Goal: Information Seeking & Learning: Learn about a topic

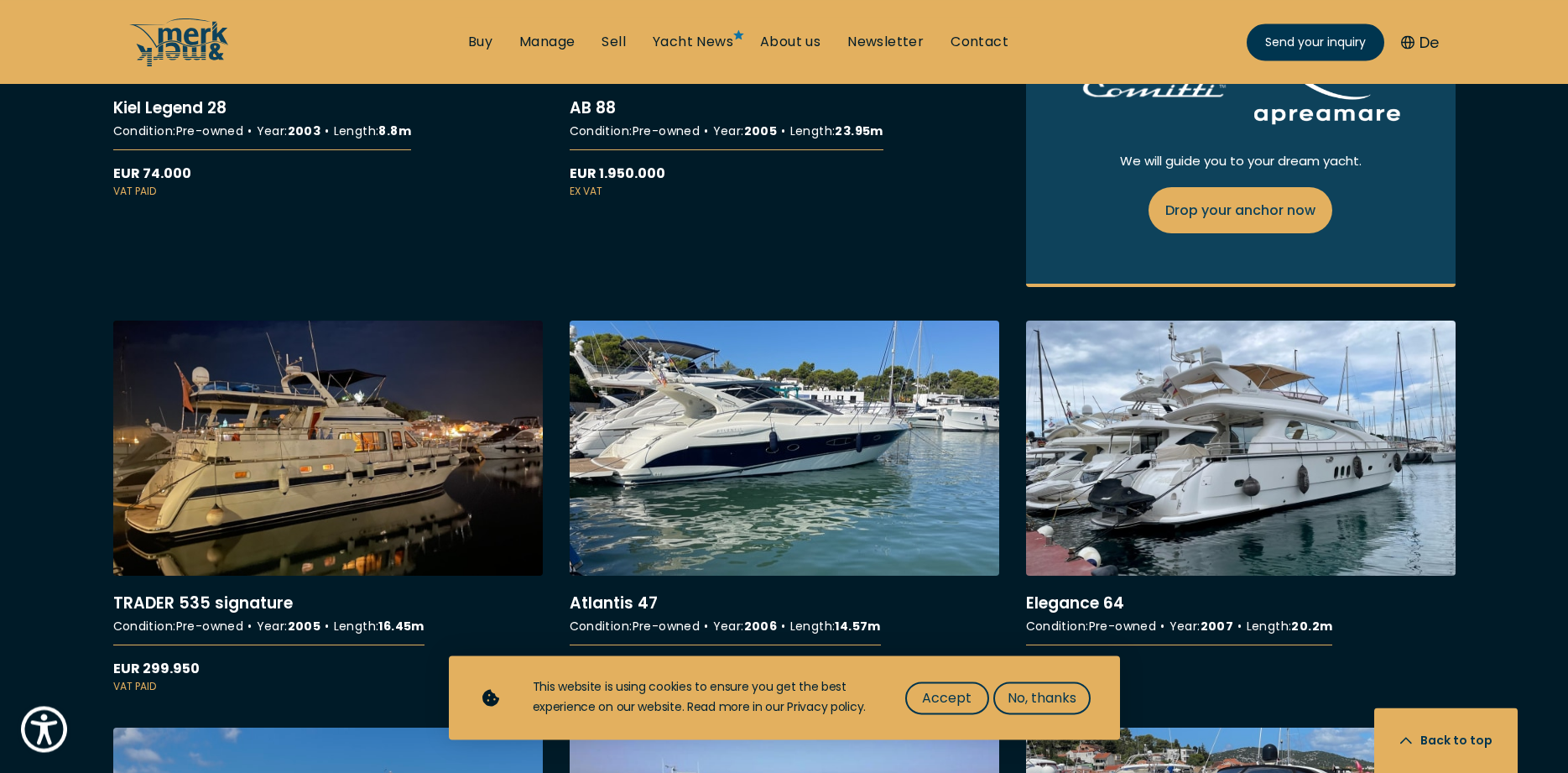
scroll to position [1456, 0]
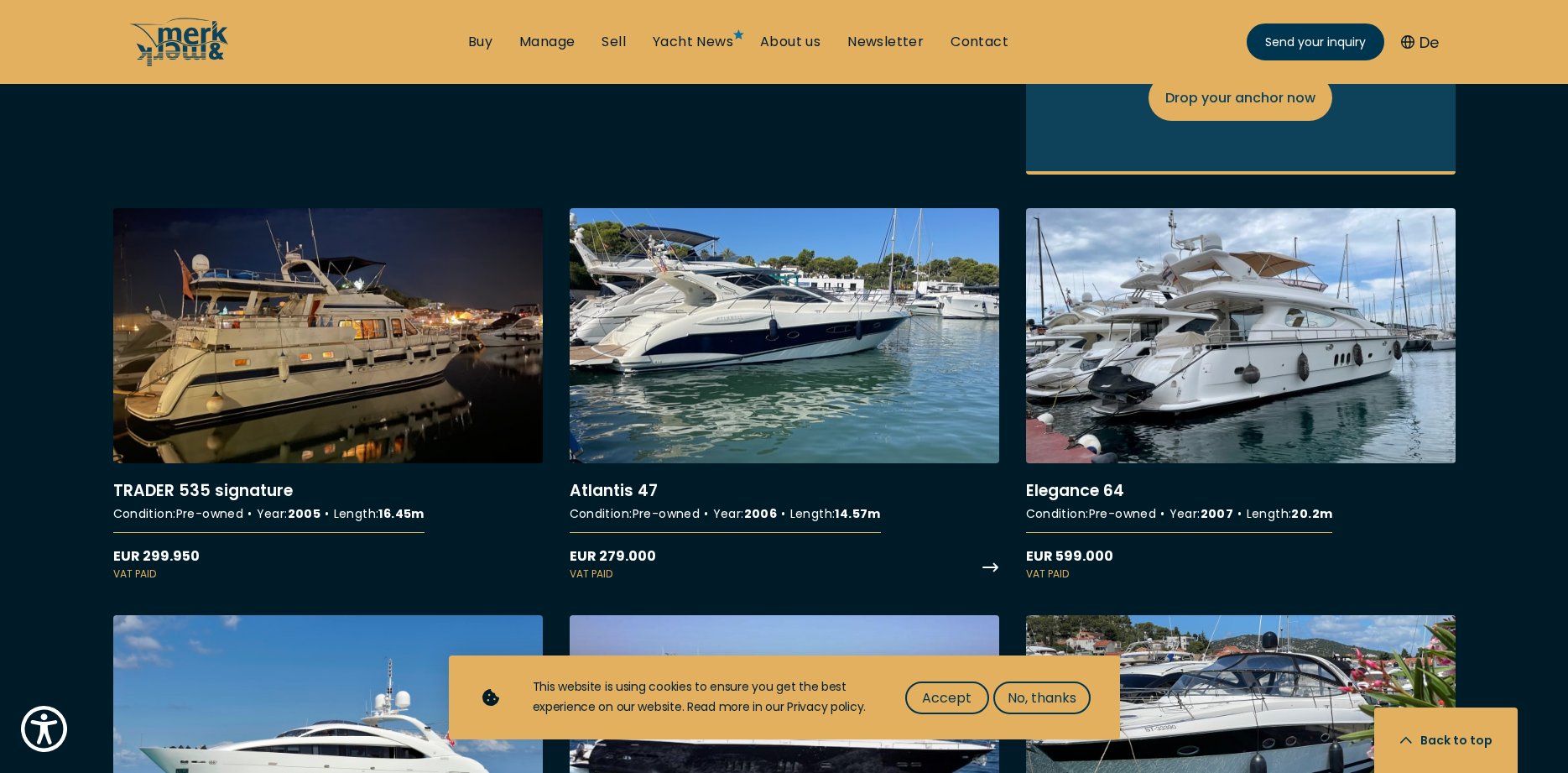
click at [795, 370] on link "More details about Atlantis 47" at bounding box center [784, 394] width 430 height 373
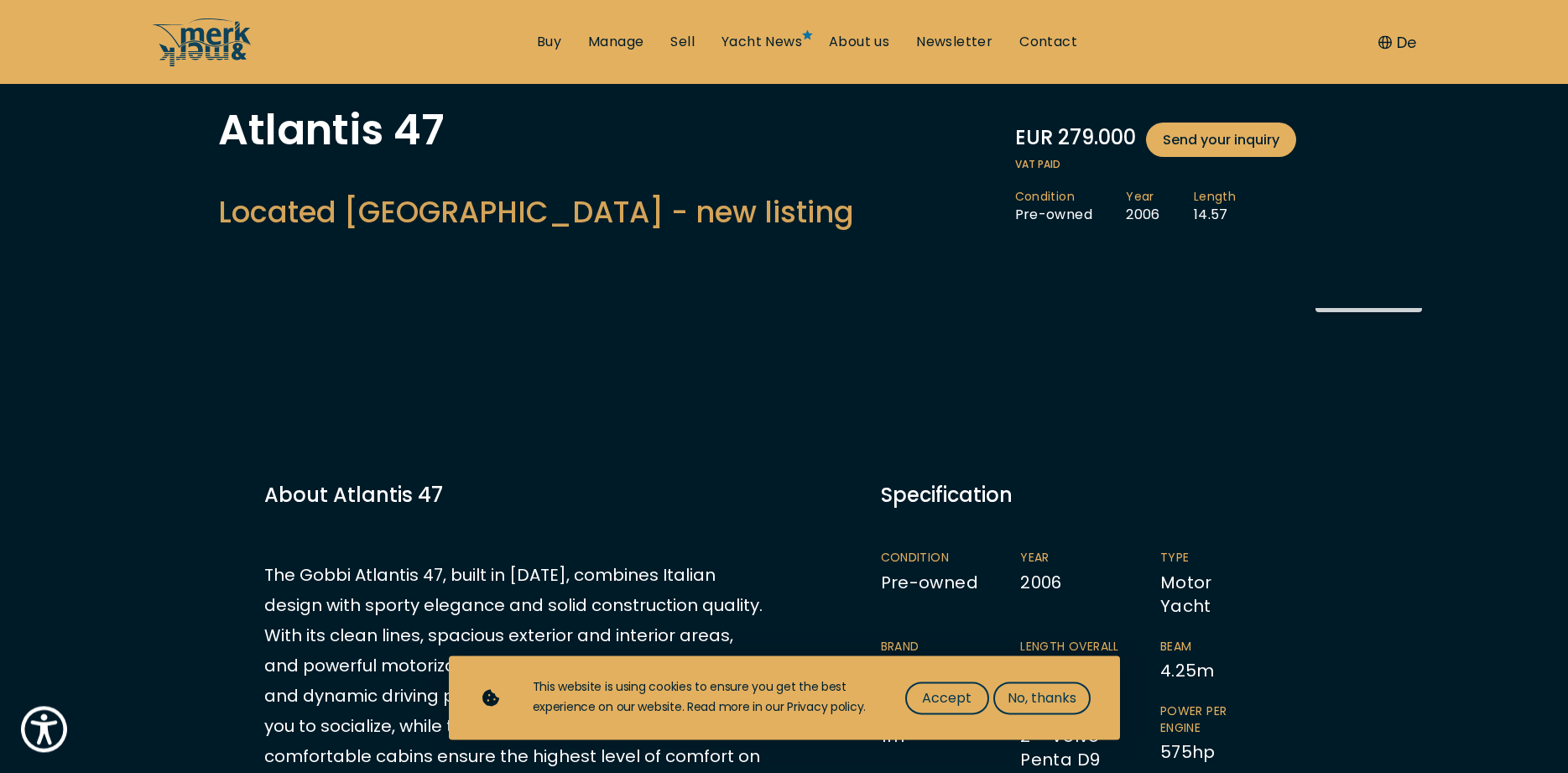
scroll to position [172, 0]
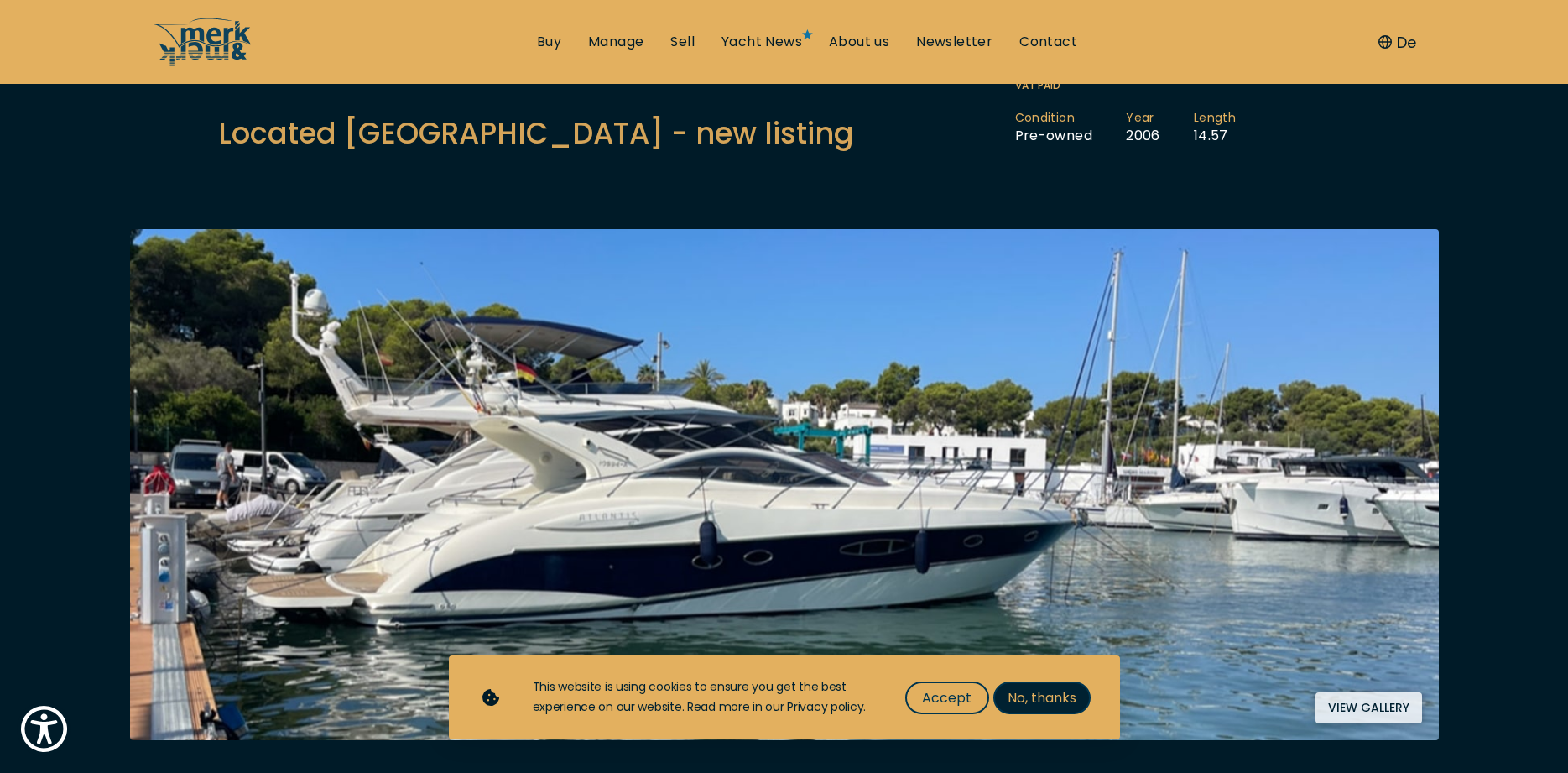
click at [1012, 692] on span "No, thanks" at bounding box center [1042, 697] width 68 height 21
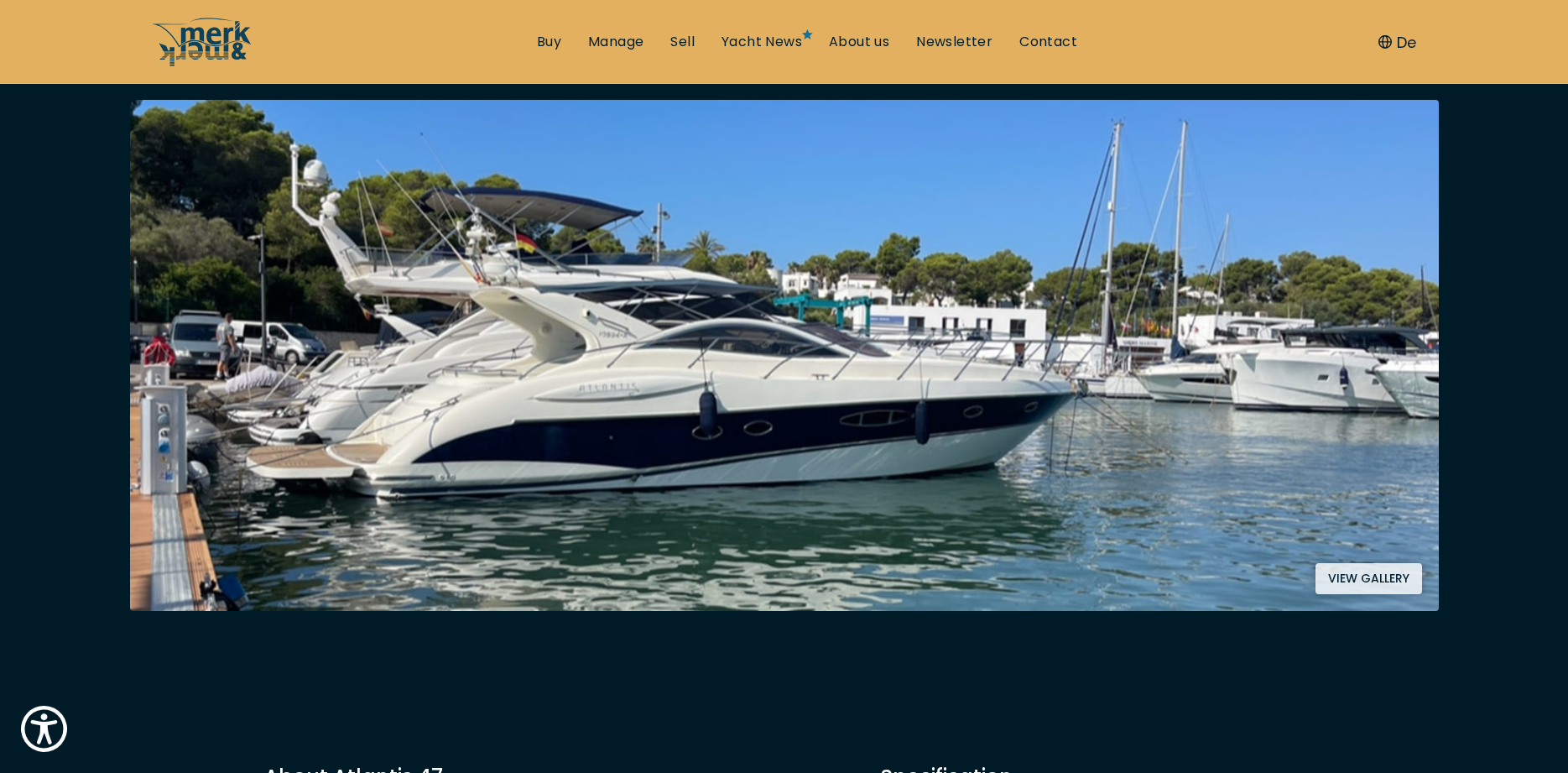
scroll to position [256, 0]
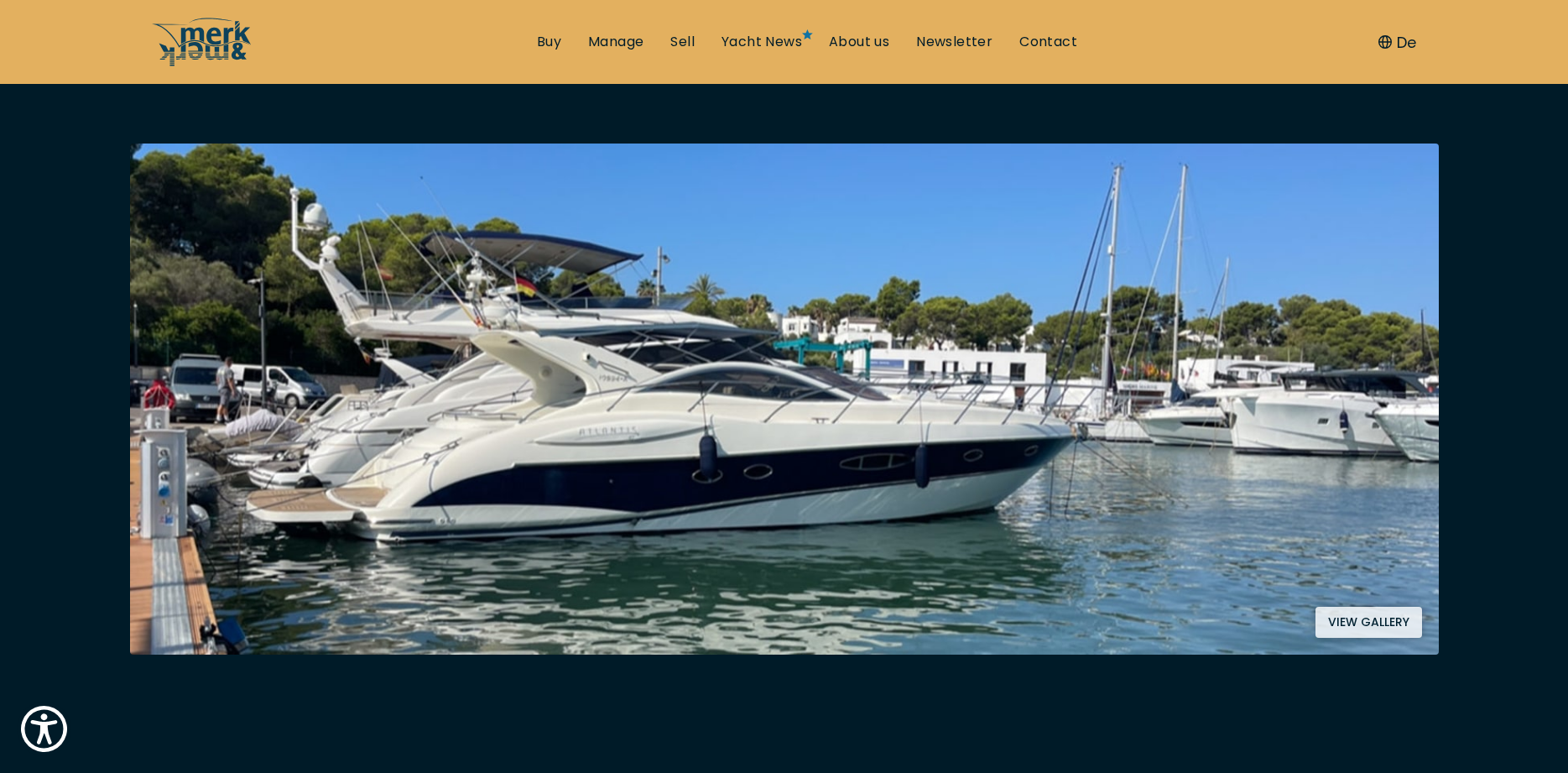
click at [807, 496] on img at bounding box center [784, 399] width 1309 height 511
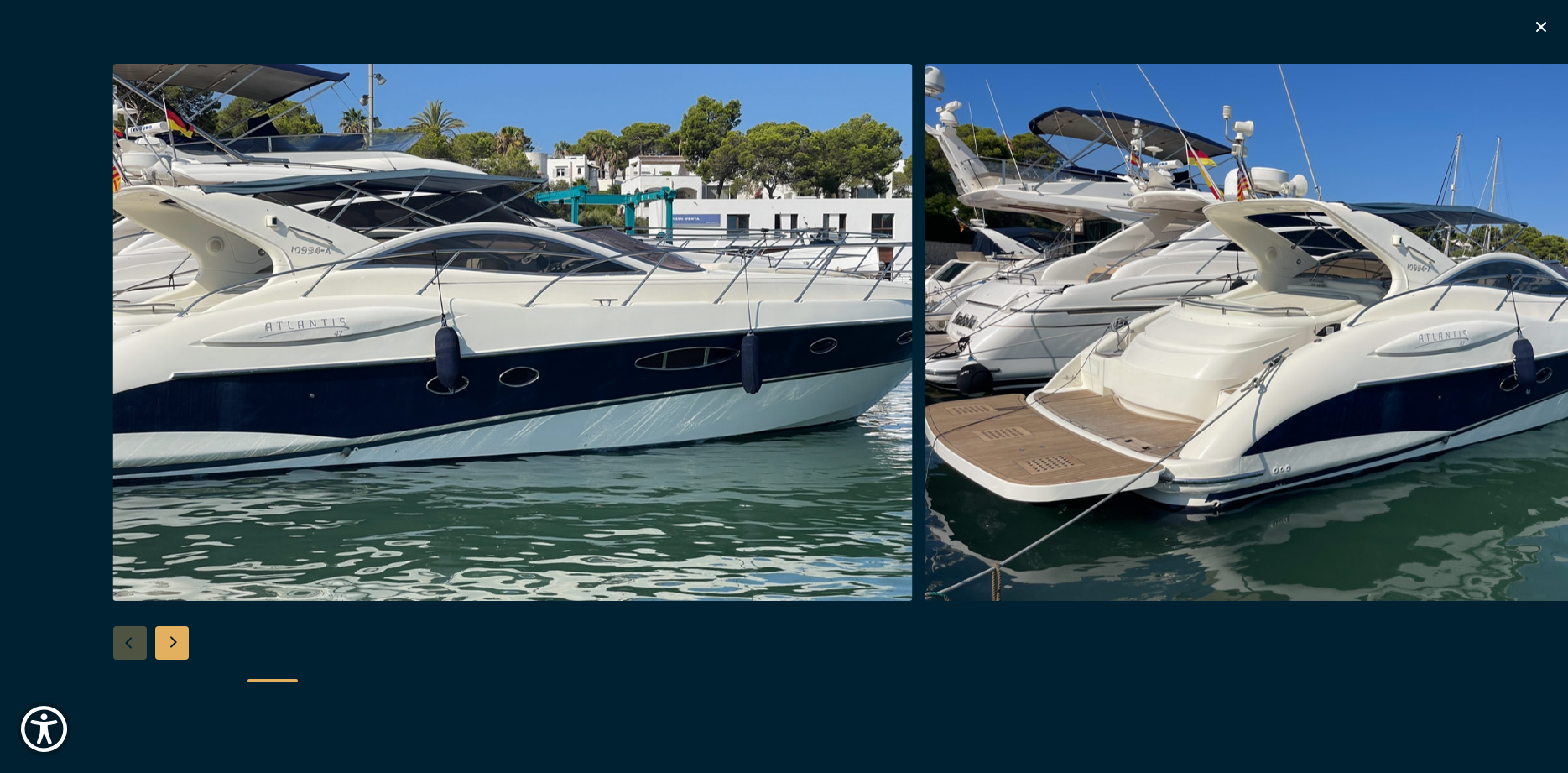
click at [807, 496] on img "button" at bounding box center [513, 332] width 799 height 538
click at [179, 642] on div "Next slide" at bounding box center [171, 642] width 34 height 34
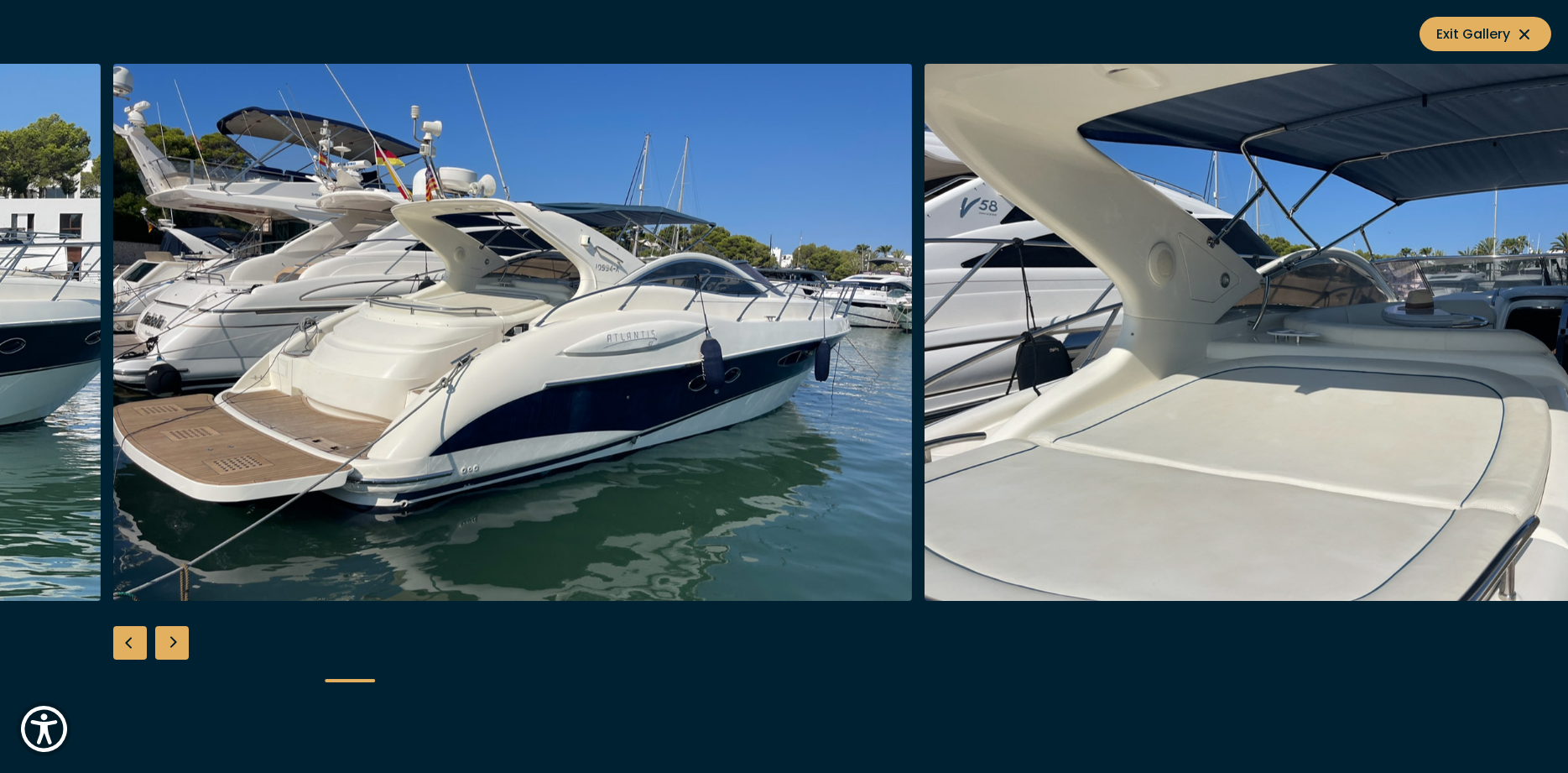
click at [179, 642] on div "Next slide" at bounding box center [171, 642] width 34 height 34
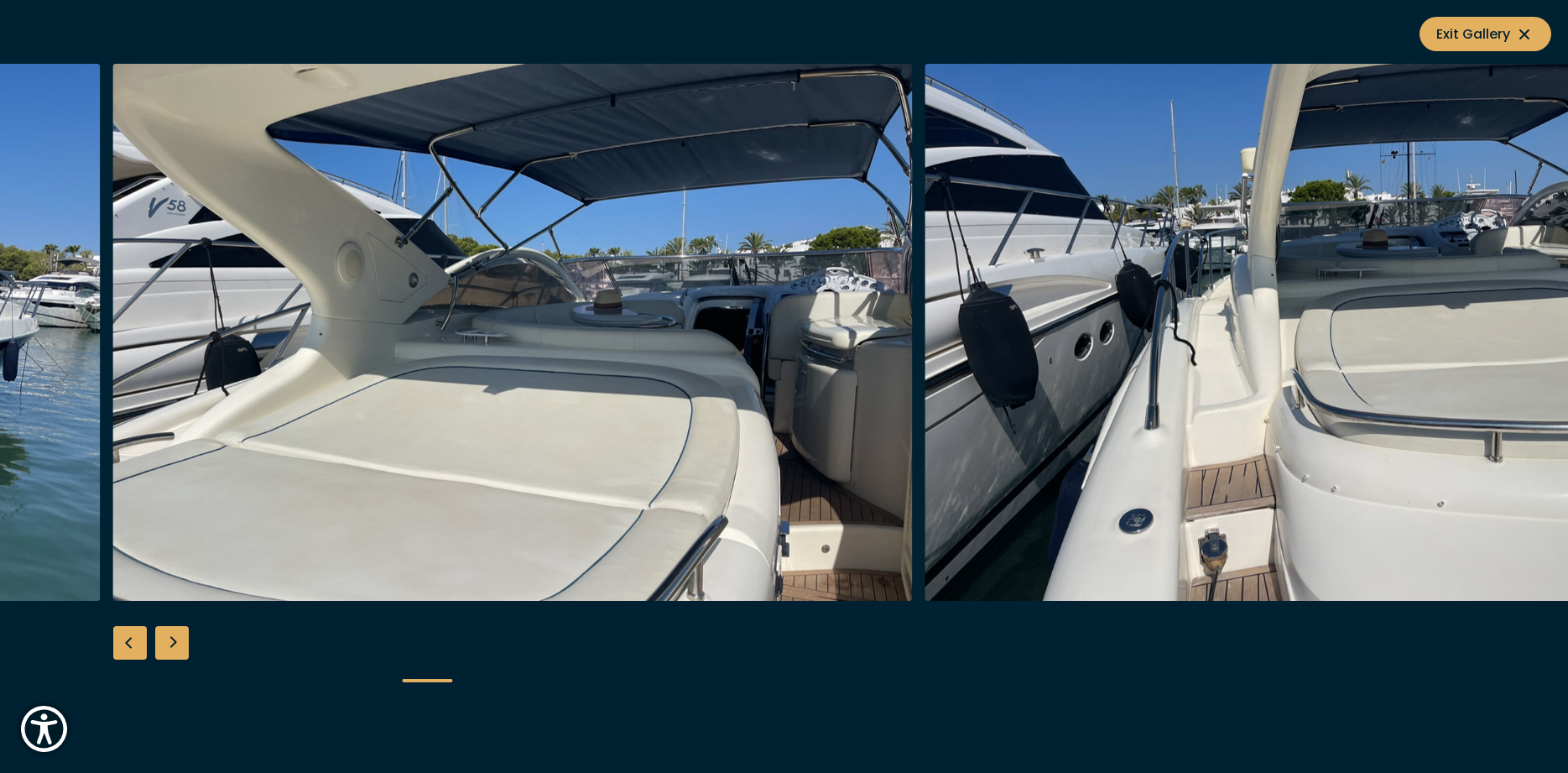
click at [179, 642] on div "Next slide" at bounding box center [171, 642] width 34 height 34
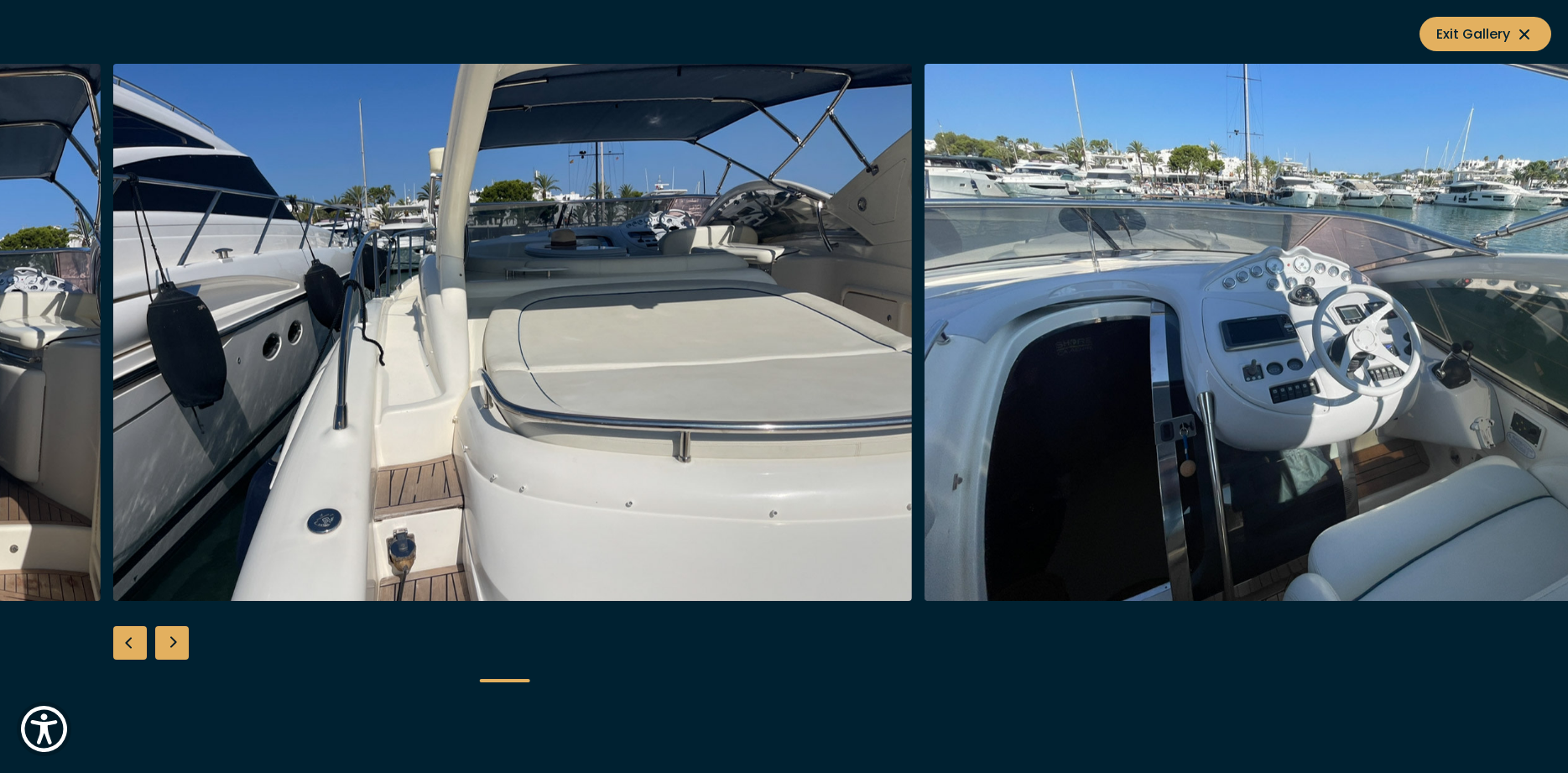
click at [179, 642] on div "Next slide" at bounding box center [171, 642] width 34 height 34
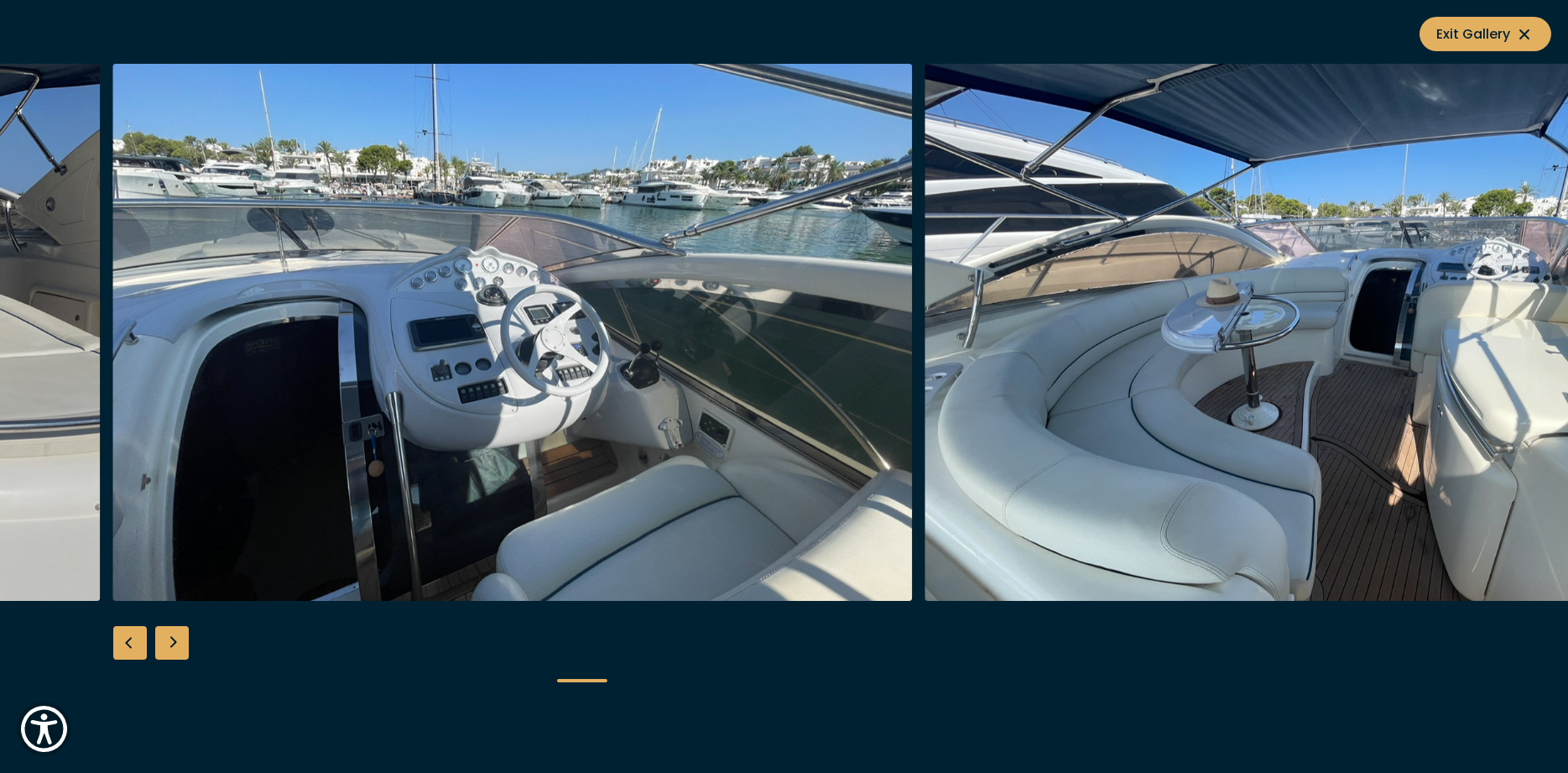
click at [179, 642] on div "Next slide" at bounding box center [171, 642] width 34 height 34
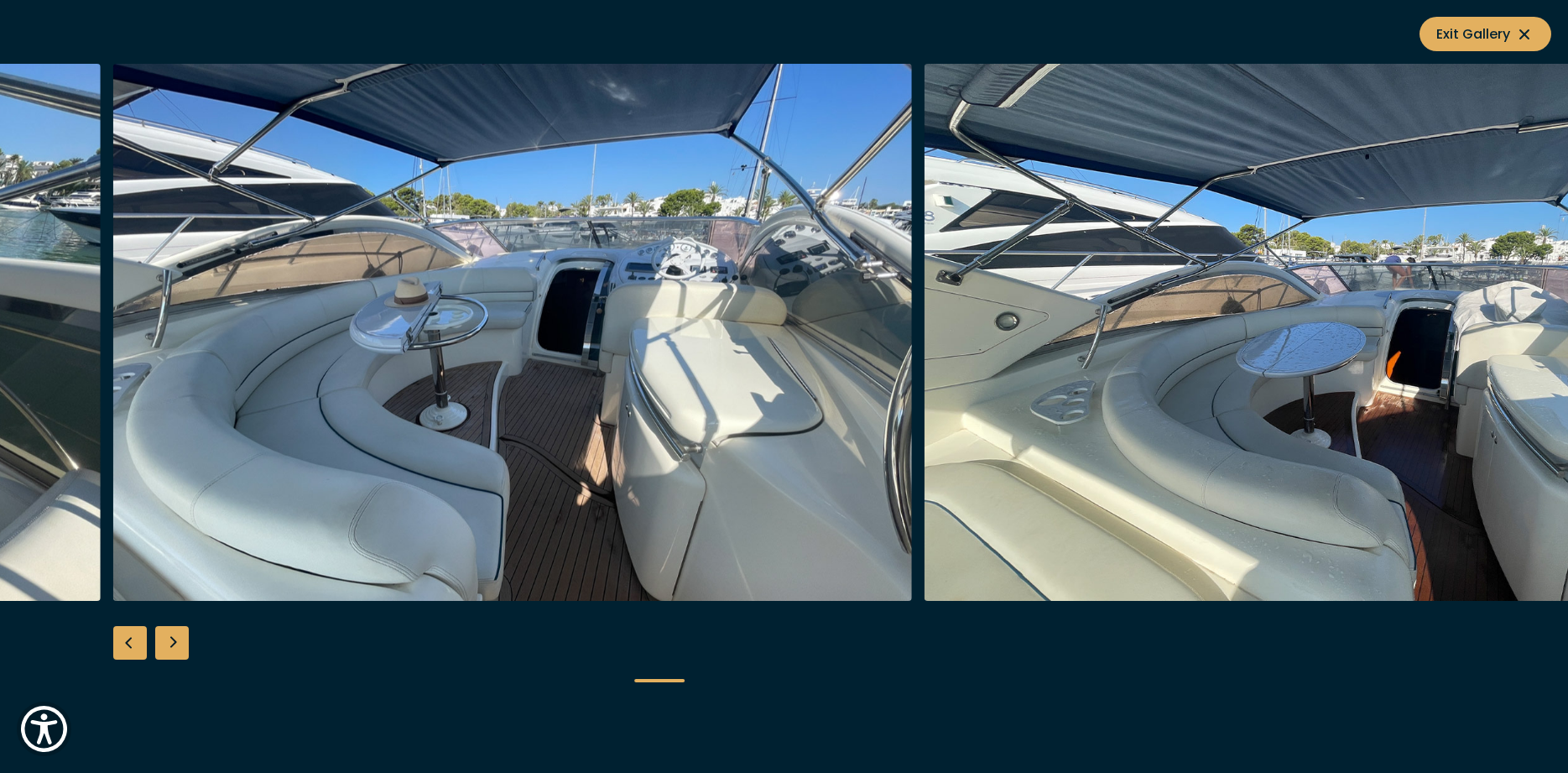
click at [179, 642] on div "Next slide" at bounding box center [171, 642] width 34 height 34
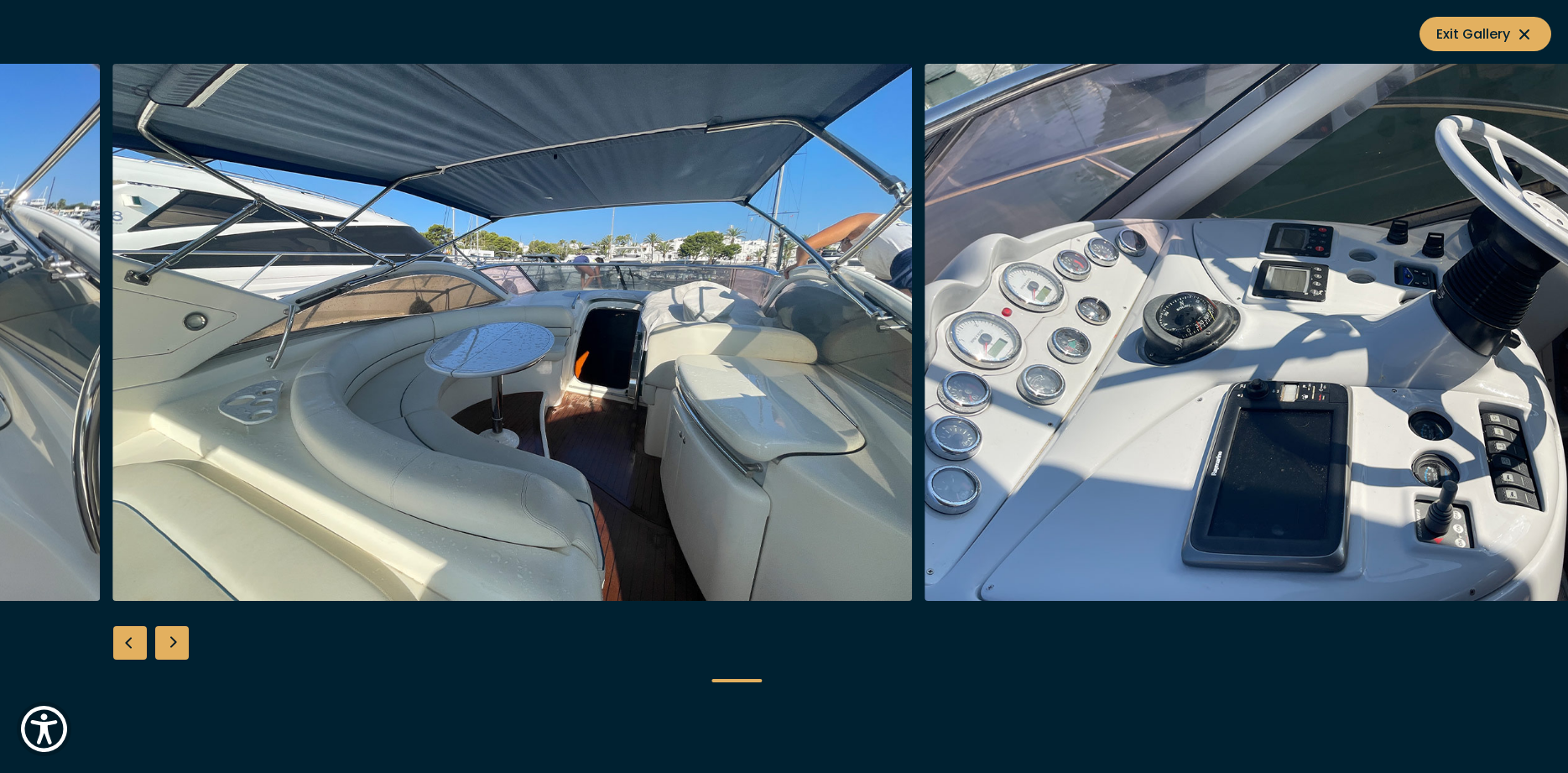
click at [179, 642] on div "Next slide" at bounding box center [171, 642] width 34 height 34
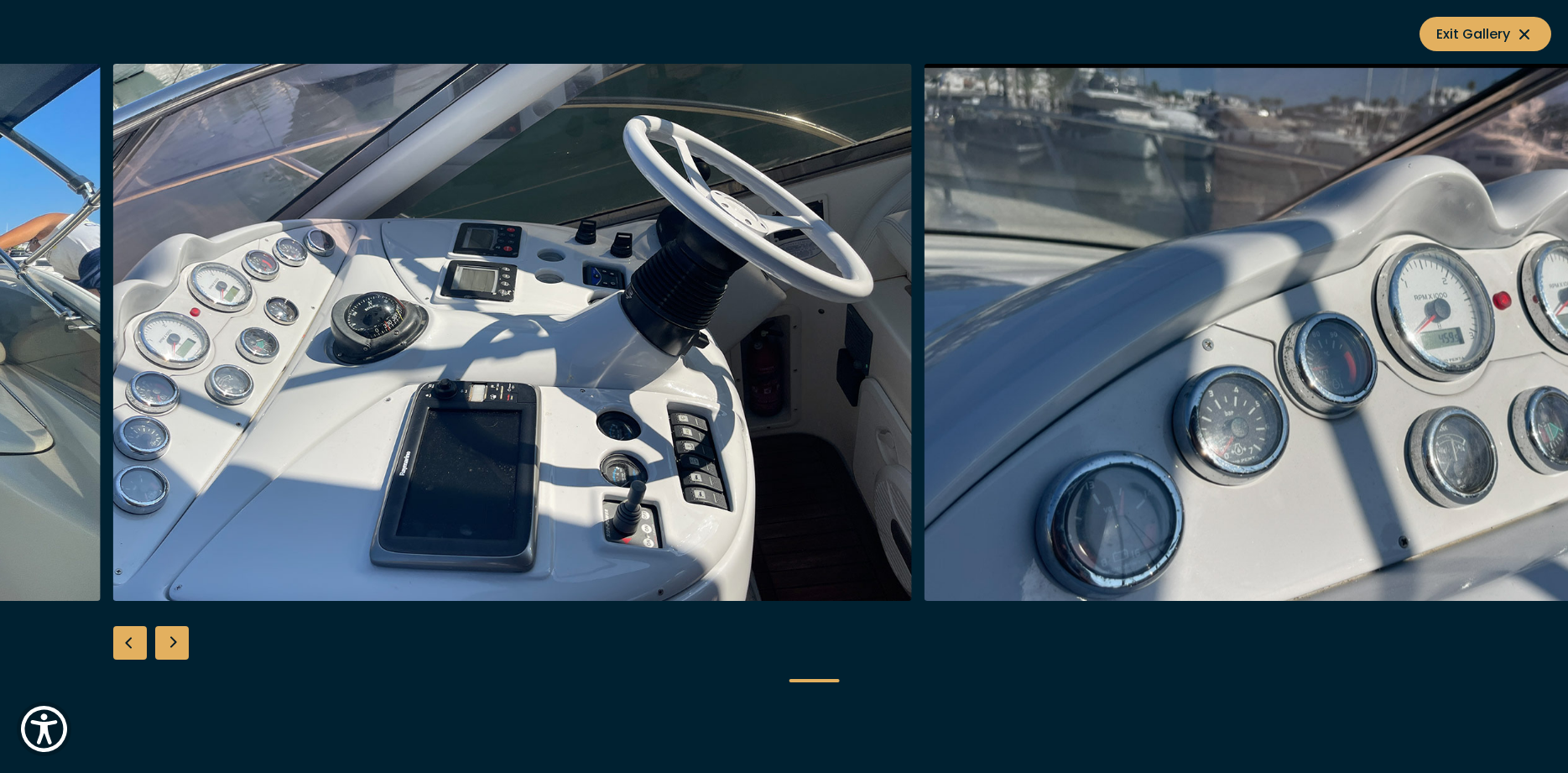
click at [179, 642] on div "Next slide" at bounding box center [171, 642] width 34 height 34
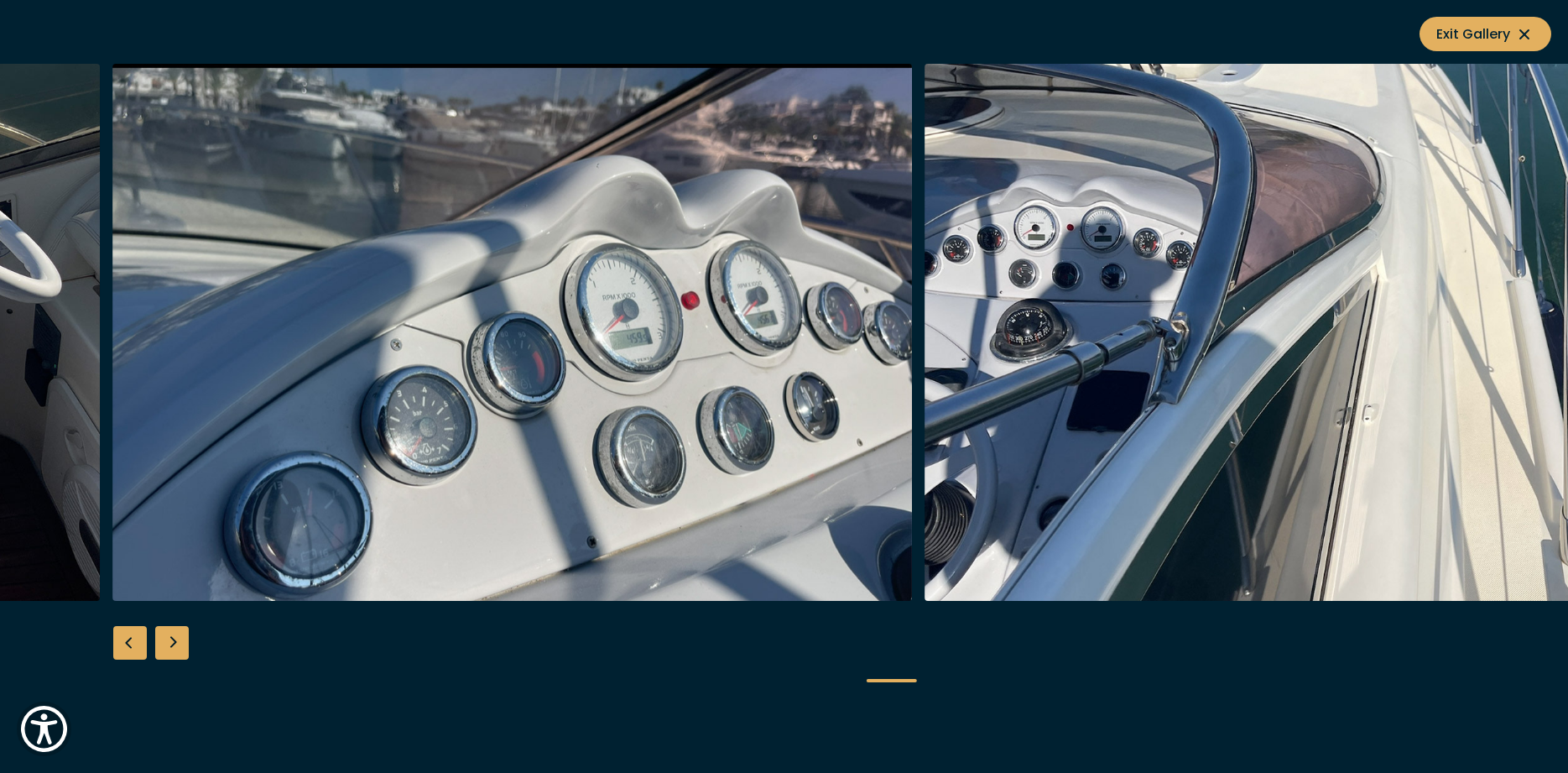
click at [179, 642] on div "Next slide" at bounding box center [171, 642] width 34 height 34
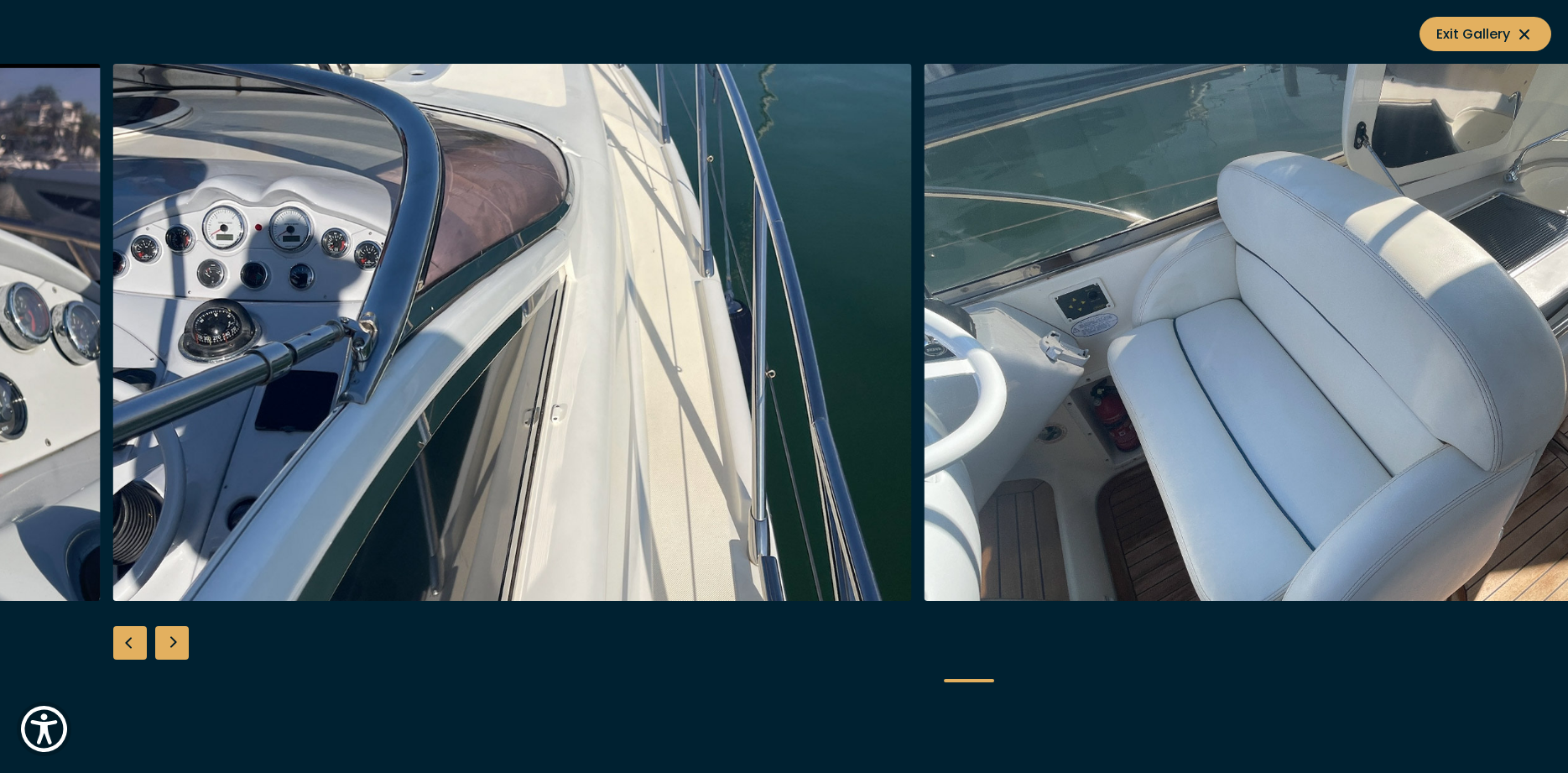
click at [179, 642] on div "Next slide" at bounding box center [171, 642] width 34 height 34
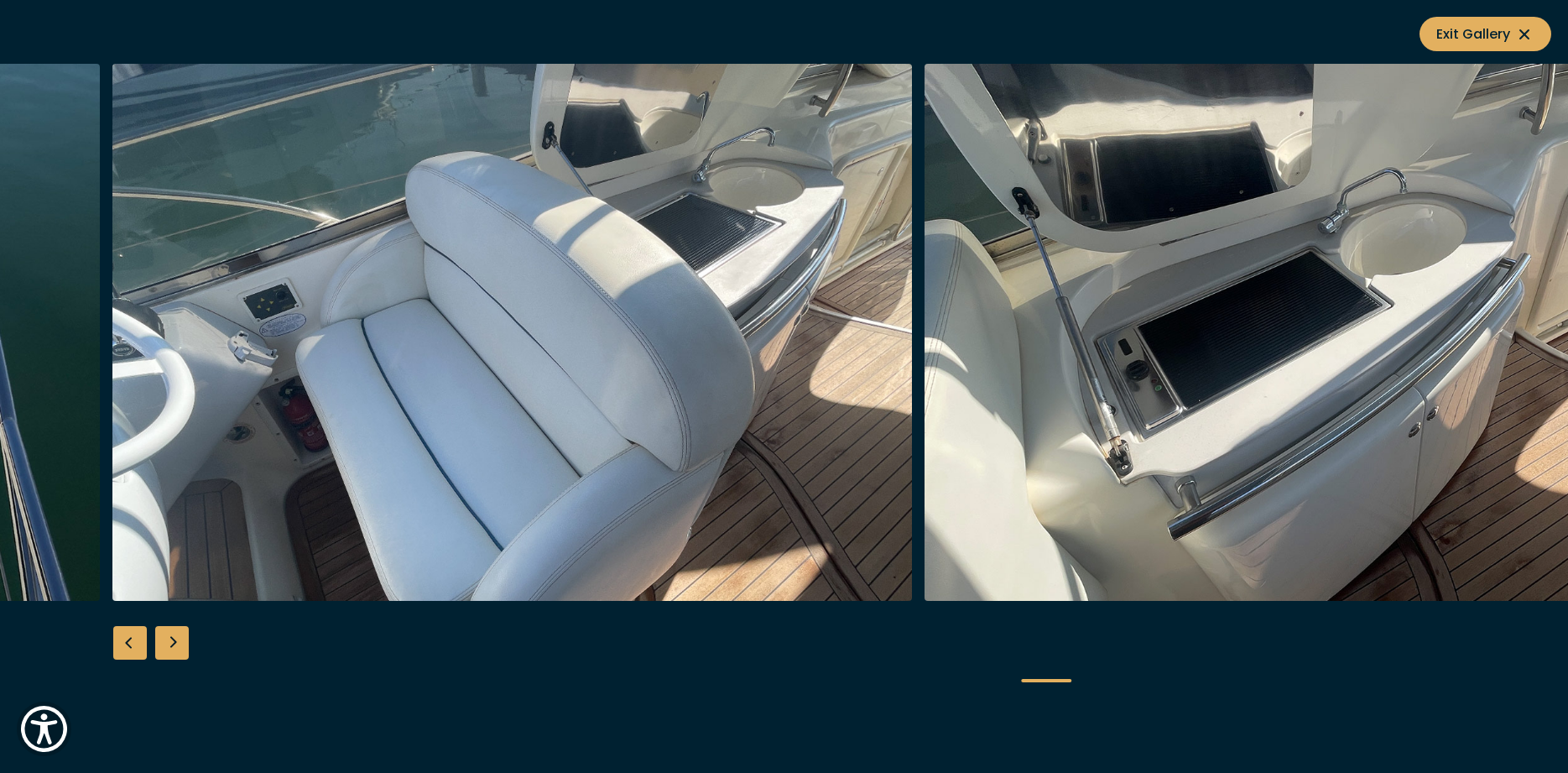
click at [179, 642] on div "Next slide" at bounding box center [171, 642] width 34 height 34
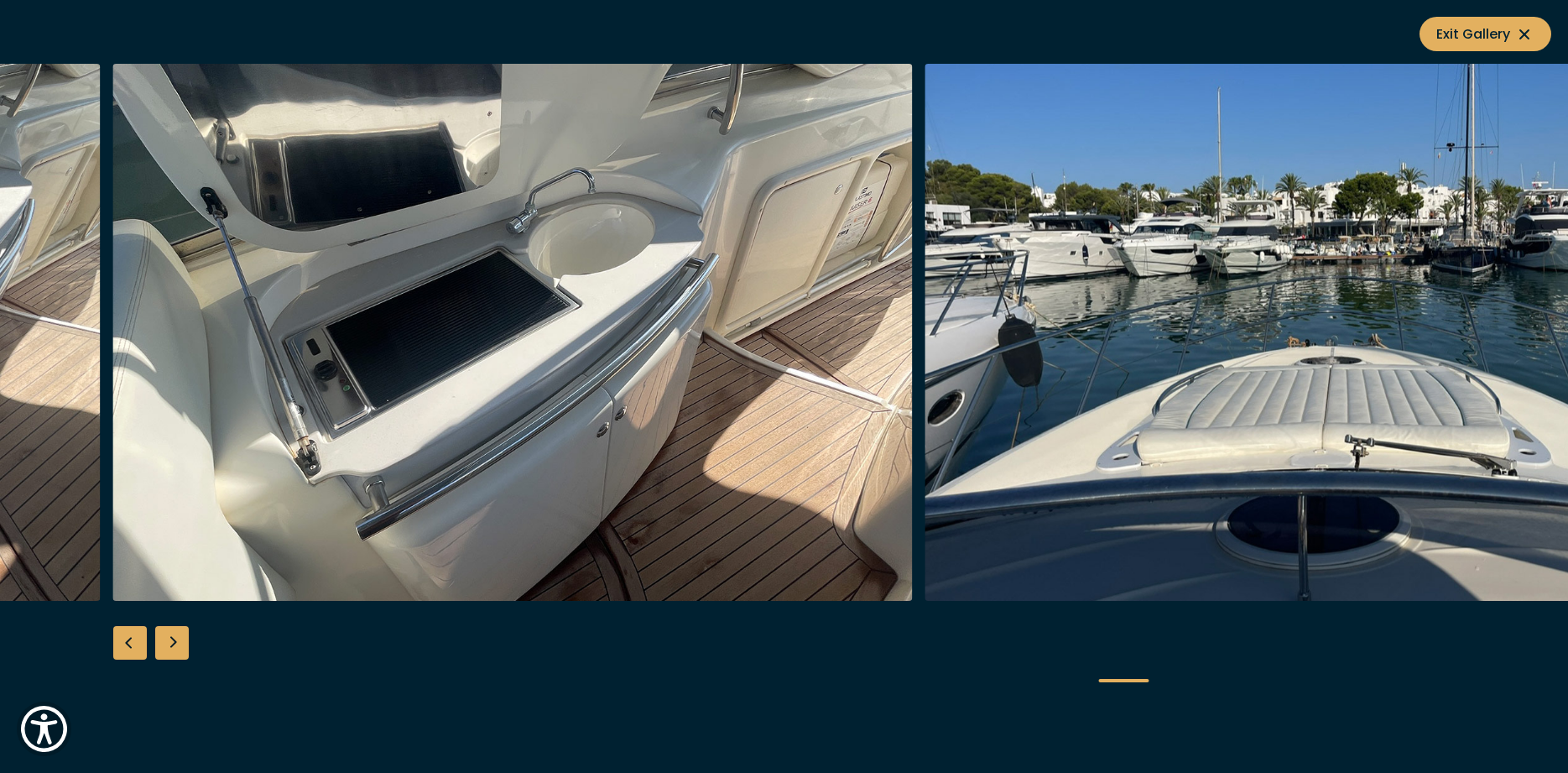
click at [179, 642] on div "Next slide" at bounding box center [171, 642] width 34 height 34
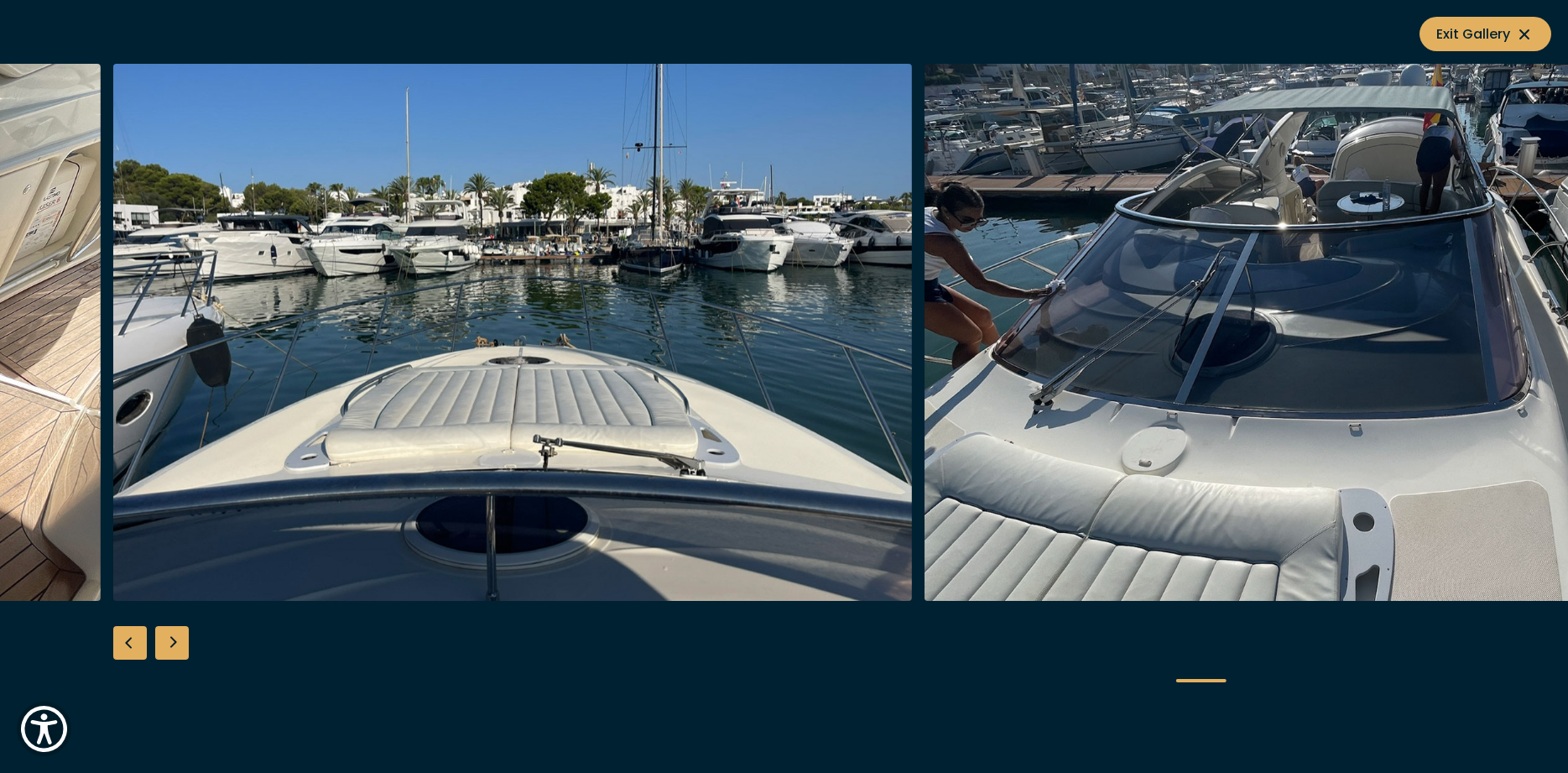
click at [179, 642] on div "Next slide" at bounding box center [171, 642] width 34 height 34
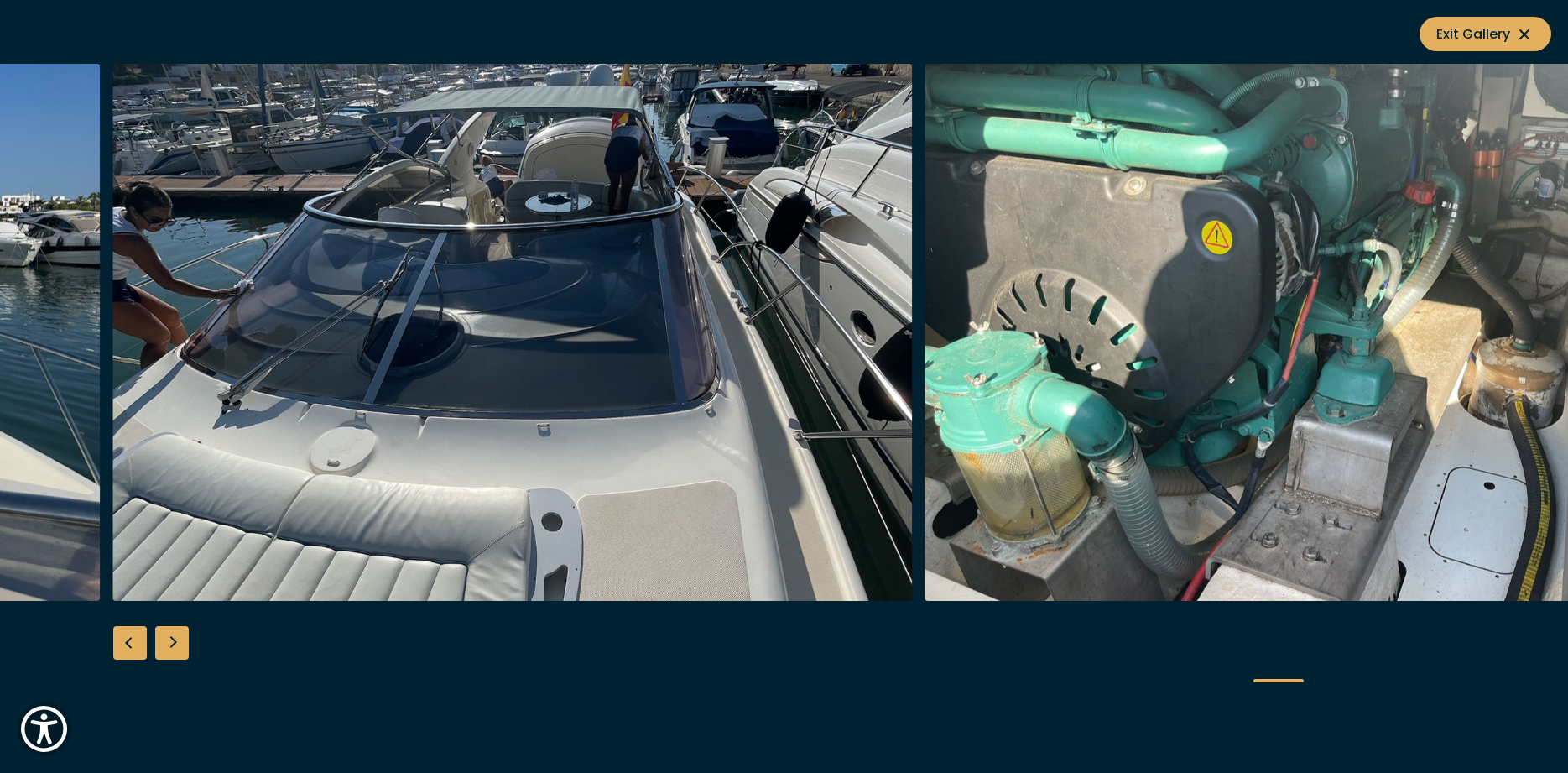
click at [179, 642] on div "Next slide" at bounding box center [171, 642] width 34 height 34
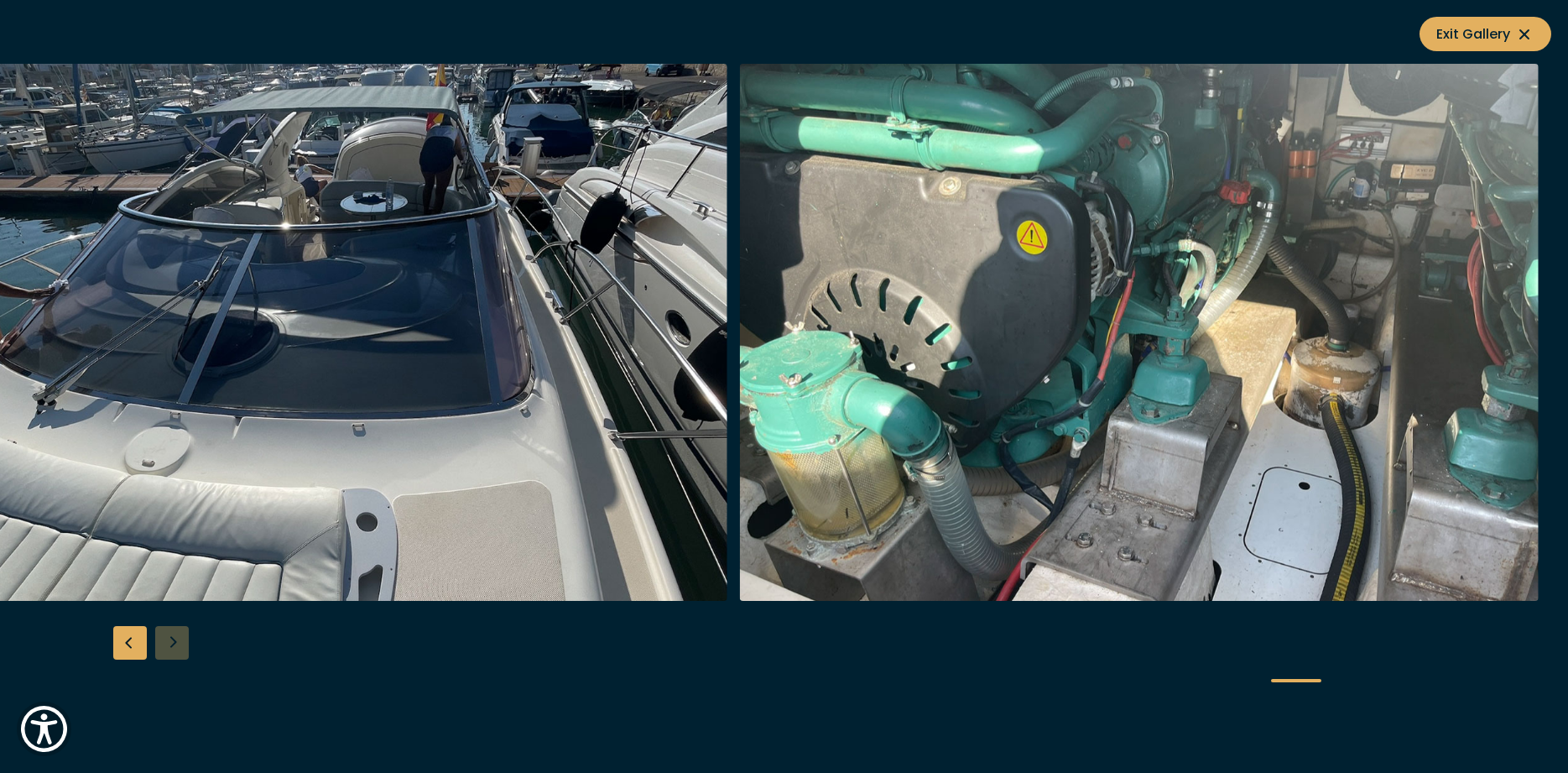
click at [179, 642] on div at bounding box center [784, 387] width 1568 height 646
click at [1516, 30] on icon at bounding box center [1524, 35] width 20 height 20
